Goal: Submit feedback/report problem: Submit feedback/report problem

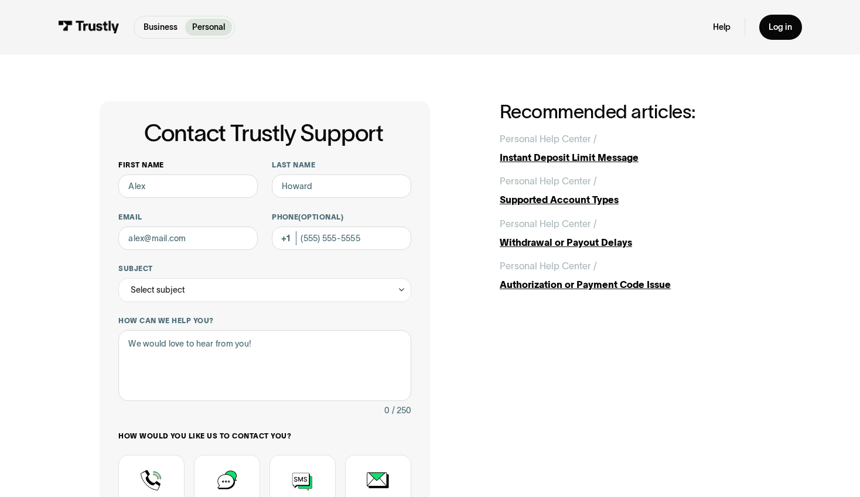
click at [172, 168] on label "First name" at bounding box center [187, 164] width 139 height 9
click at [172, 175] on input "First name" at bounding box center [187, 186] width 139 height 23
type input "Ronke"
click at [299, 187] on input "Last name" at bounding box center [341, 186] width 139 height 23
type input "Babajide"
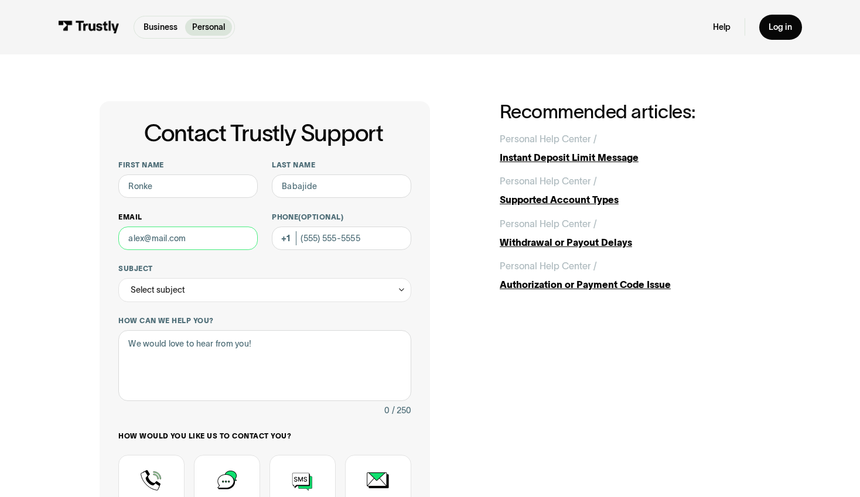
click at [203, 242] on input "Email" at bounding box center [187, 238] width 139 height 23
type input "[PERSON_NAME][EMAIL_ADDRESS][PERSON_NAME][DOMAIN_NAME]"
click at [190, 371] on textarea "How can we help you?" at bounding box center [264, 365] width 293 height 71
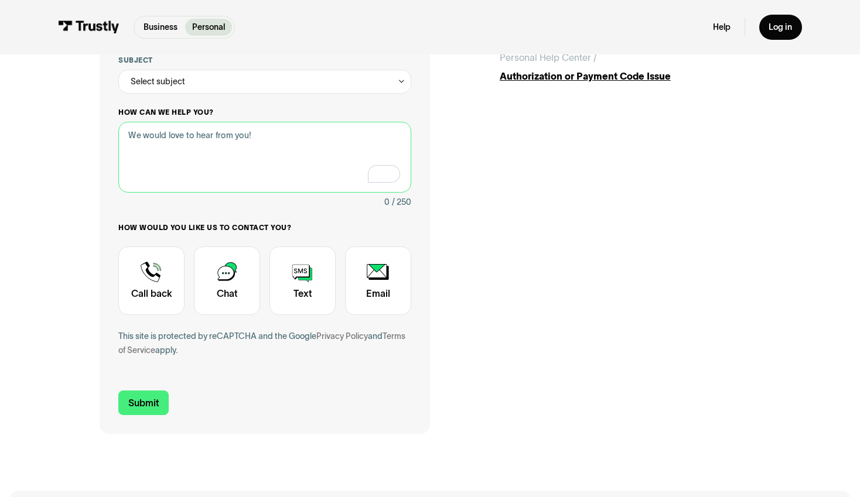
scroll to position [20, 0]
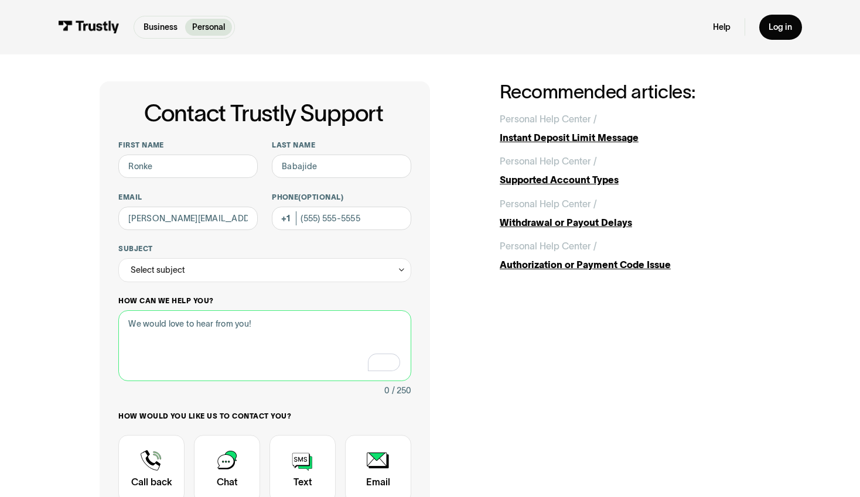
click at [175, 339] on textarea "How can we help you?" at bounding box center [264, 345] width 293 height 71
type textarea "fff"
click at [173, 265] on div "Select subject" at bounding box center [158, 270] width 54 height 14
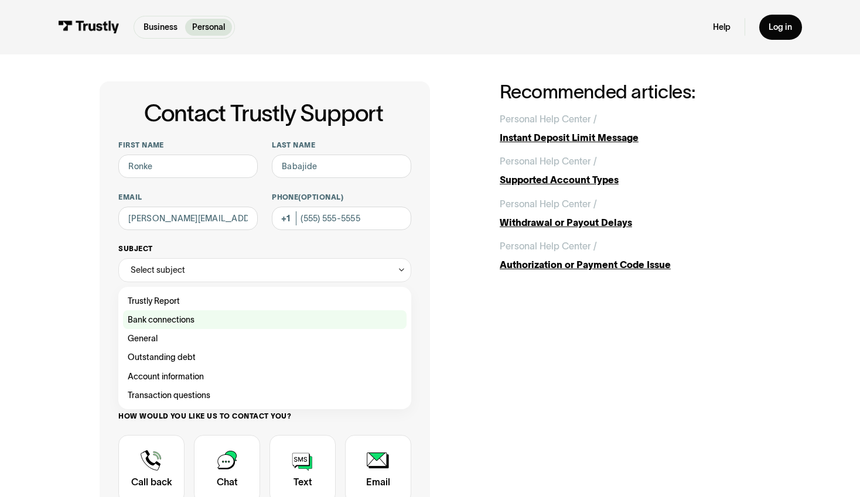
click at [166, 322] on div "Contact Trustly Support" at bounding box center [264, 319] width 283 height 19
type input "**********"
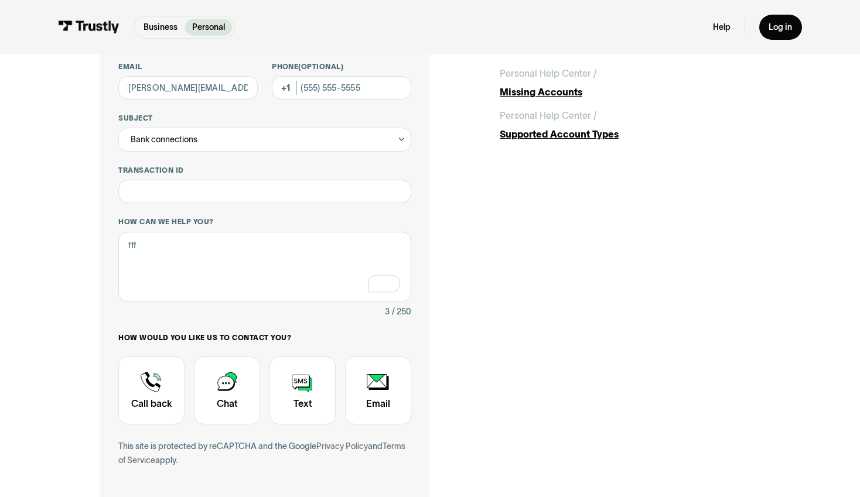
scroll to position [262, 0]
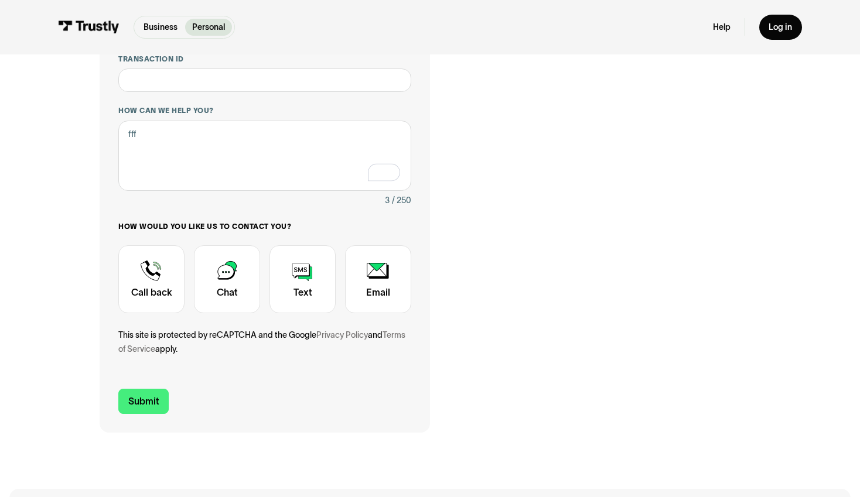
drag, startPoint x: 231, startPoint y: 295, endPoint x: 218, endPoint y: 336, distance: 43.0
click at [231, 295] on div "Contact Trustly Support" at bounding box center [227, 279] width 66 height 69
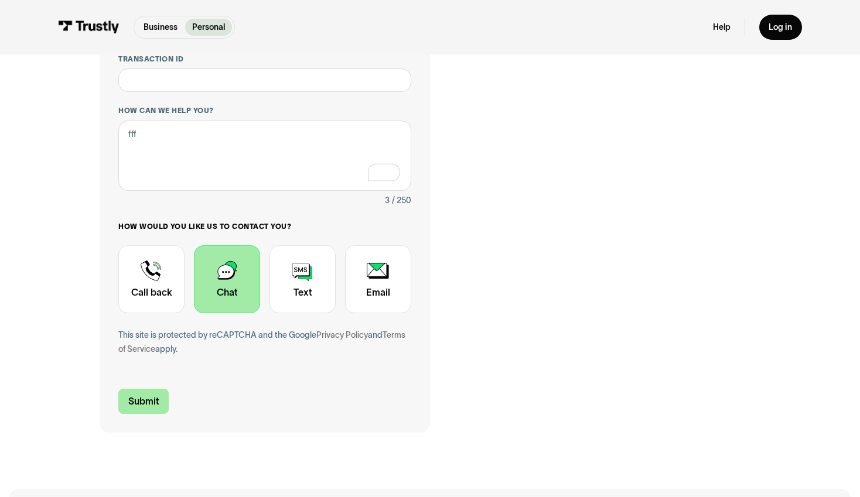
click at [148, 414] on input "Submit" at bounding box center [143, 401] width 50 height 25
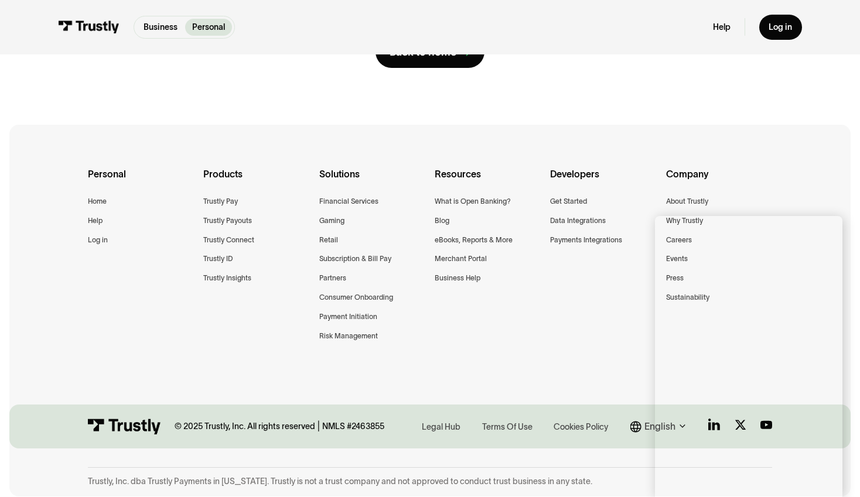
scroll to position [0, 0]
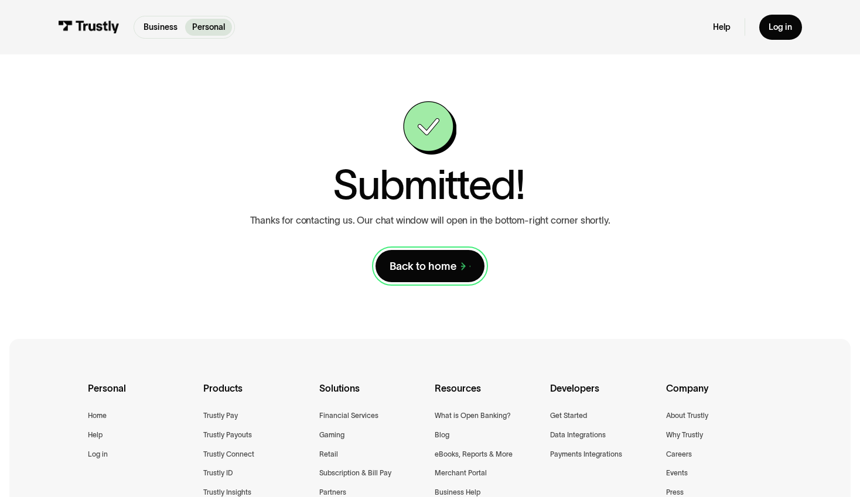
click at [444, 269] on div "Back to home" at bounding box center [423, 266] width 67 height 14
